Goal: Transaction & Acquisition: Purchase product/service

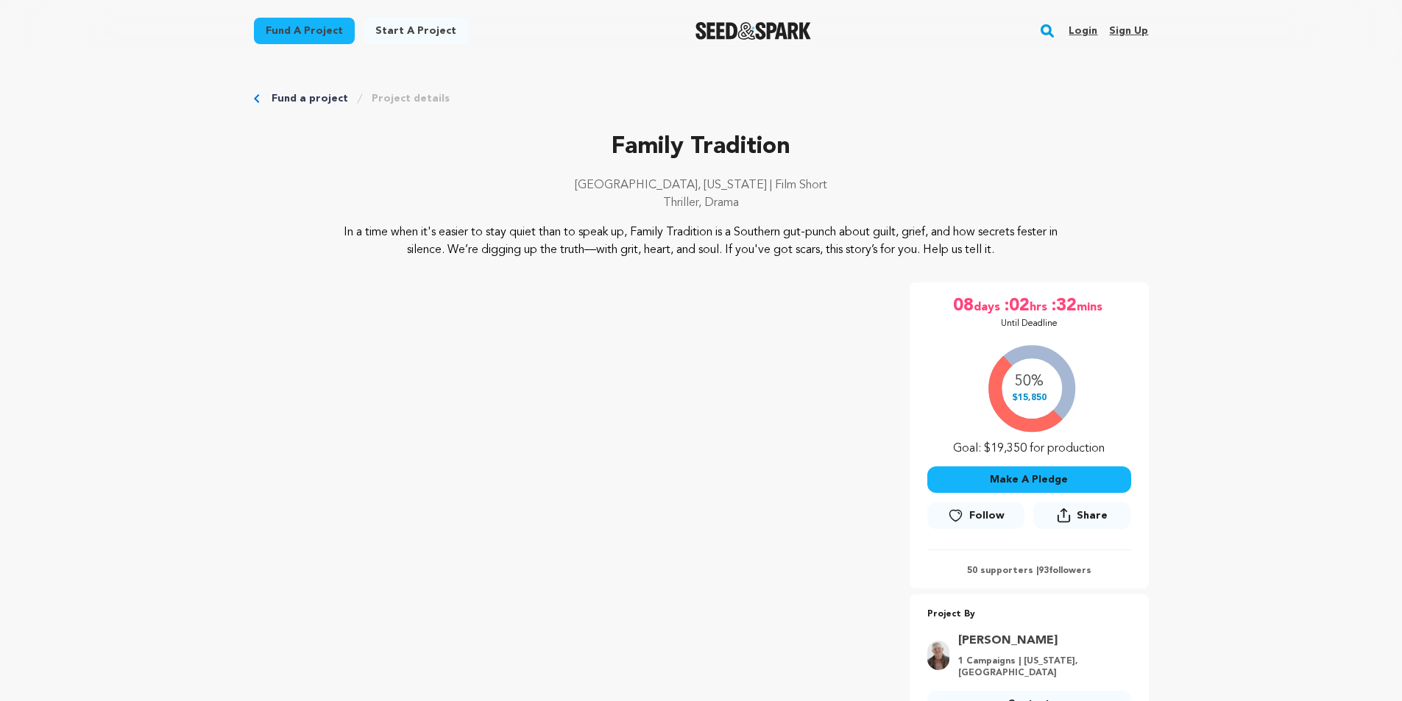
scroll to position [221, 0]
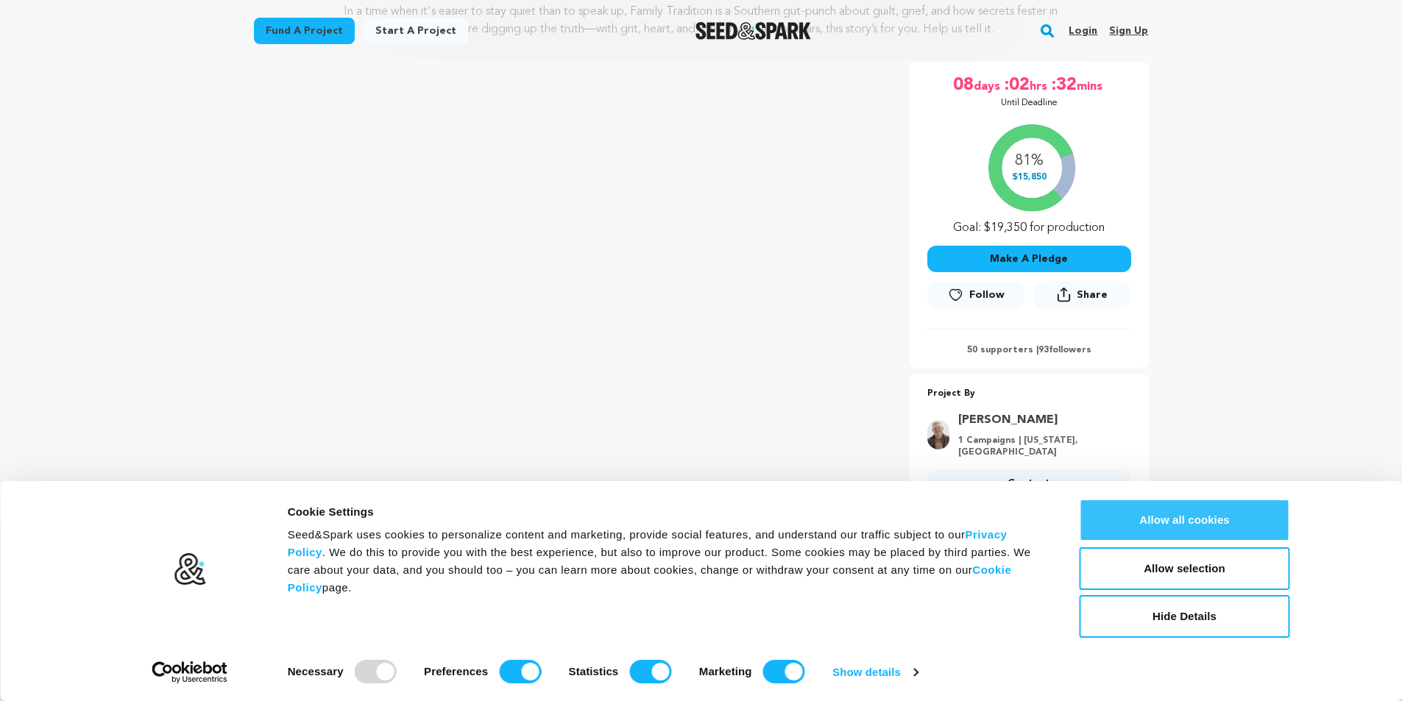
click at [1217, 525] on button "Allow all cookies" at bounding box center [1184, 520] width 210 height 43
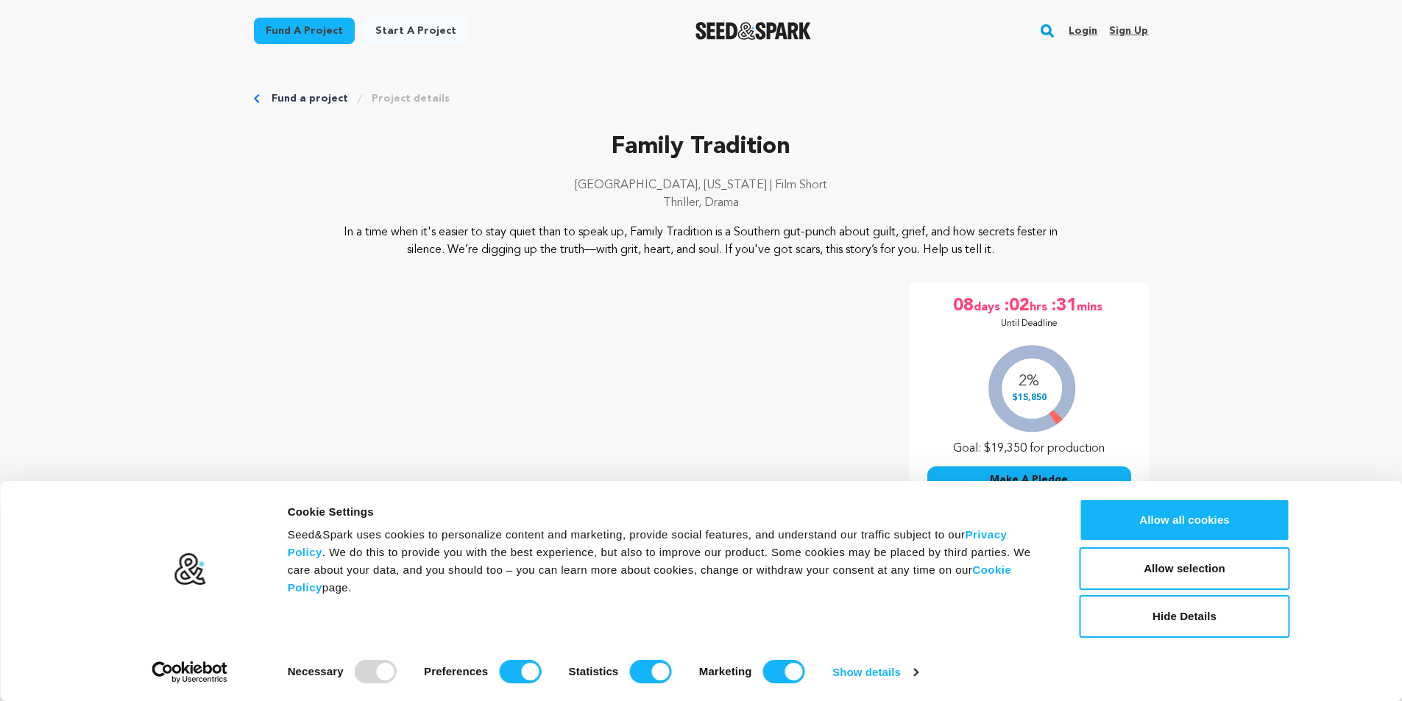
scroll to position [221, 0]
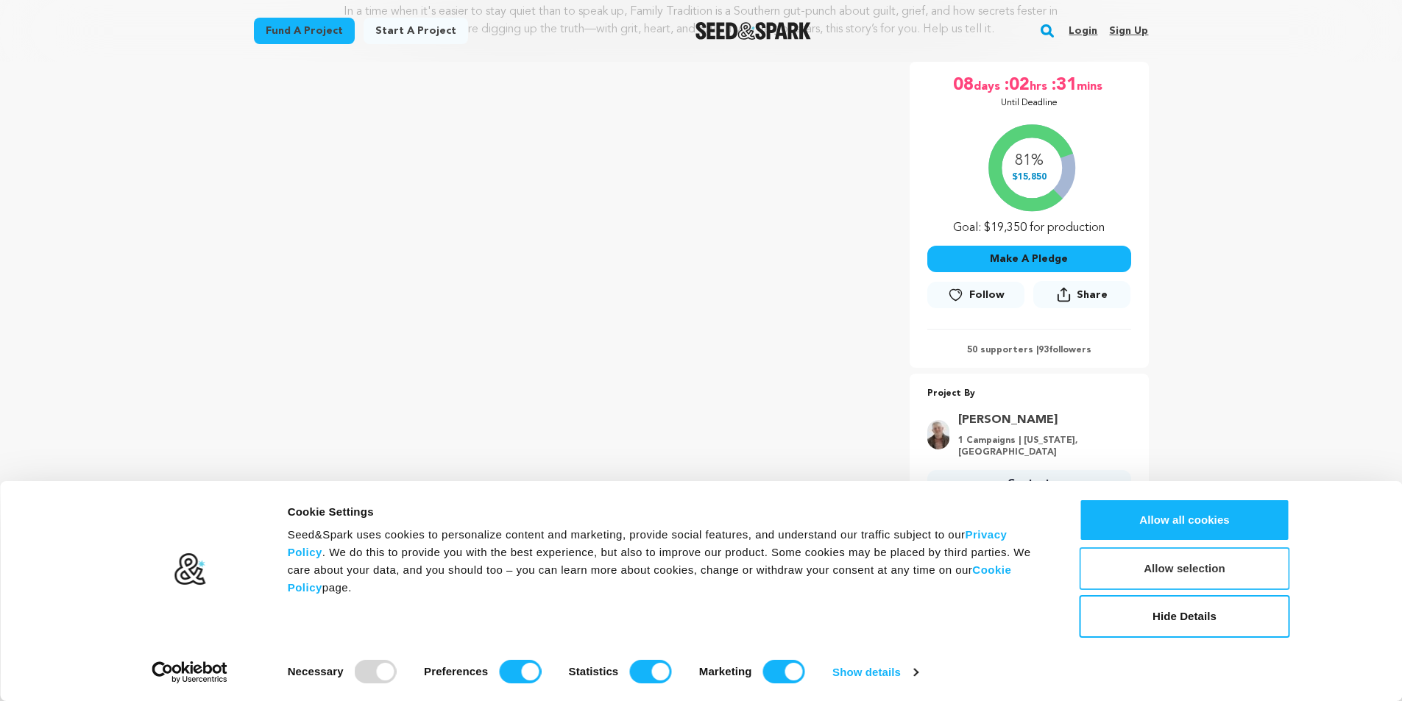
click at [1188, 561] on button "Allow selection" at bounding box center [1184, 568] width 210 height 43
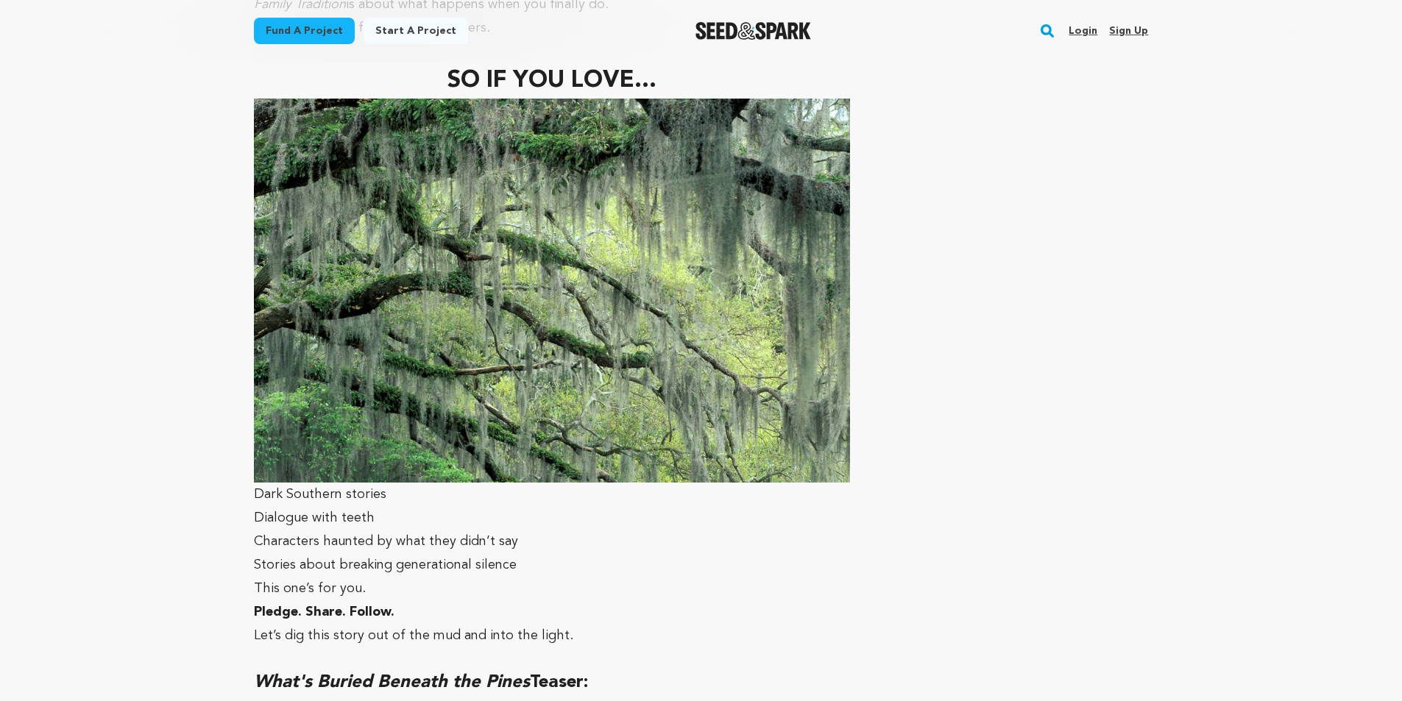
scroll to position [7064, 0]
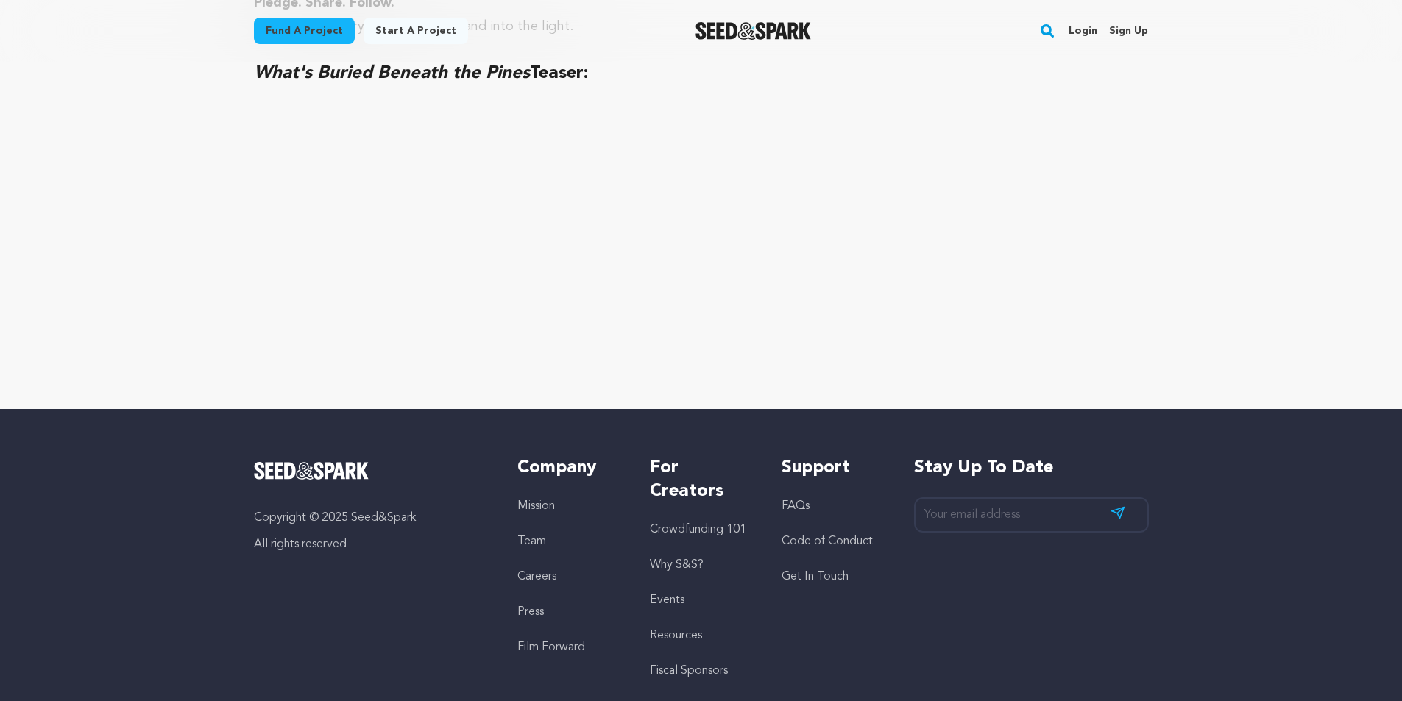
scroll to position [7479, 0]
